Goal: Task Accomplishment & Management: Manage account settings

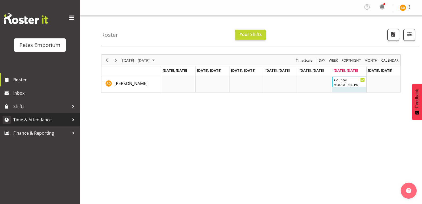
click at [59, 119] on span "Time & Attendance" at bounding box center [41, 120] width 56 height 8
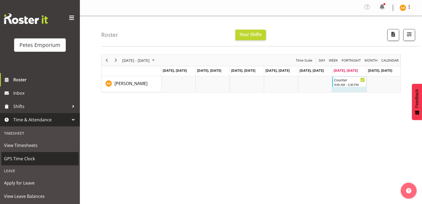
click at [42, 162] on span "GPS Time Clock" at bounding box center [40, 159] width 72 height 8
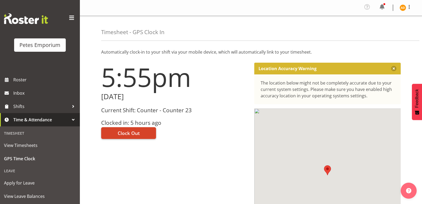
click at [127, 135] on span "Clock Out" at bounding box center [129, 133] width 22 height 7
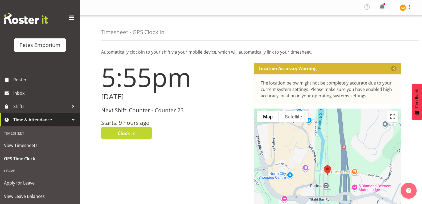
click at [73, 120] on div at bounding box center [73, 120] width 8 height 8
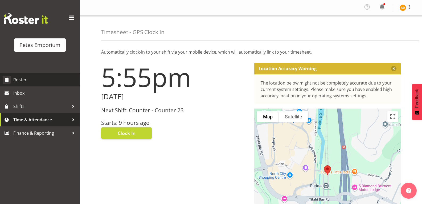
click at [29, 80] on span "Roster" at bounding box center [45, 80] width 64 height 8
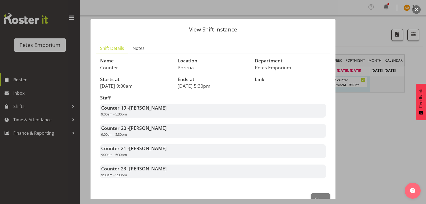
click at [153, 148] on span "[PERSON_NAME]" at bounding box center [148, 148] width 38 height 6
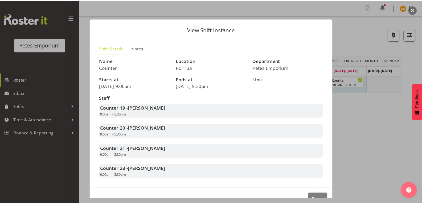
scroll to position [14, 0]
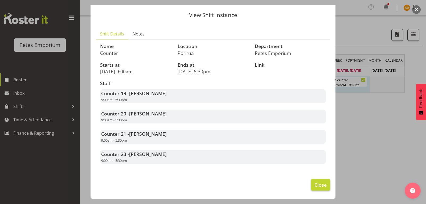
click at [315, 183] on span "Close" at bounding box center [321, 184] width 12 height 7
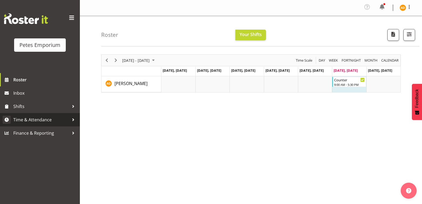
click at [60, 121] on span "Time & Attendance" at bounding box center [41, 120] width 56 height 8
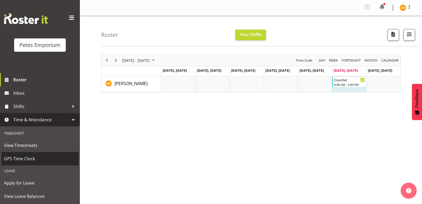
click at [30, 154] on link "GPS Time Clock" at bounding box center [39, 158] width 77 height 13
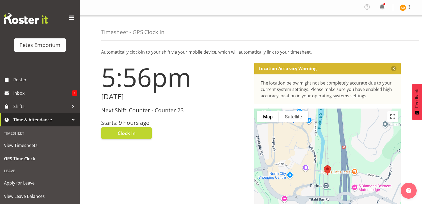
click at [69, 117] on div at bounding box center [73, 120] width 8 height 8
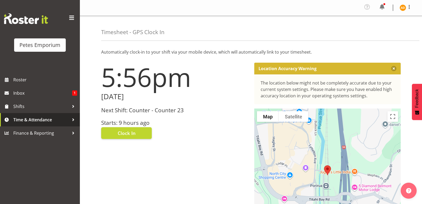
click at [404, 8] on img at bounding box center [403, 8] width 6 height 6
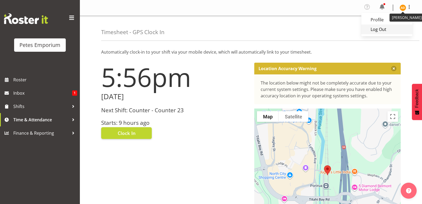
click at [383, 27] on link "Log Out" at bounding box center [387, 30] width 51 height 10
